Goal: Obtain resource: Obtain resource

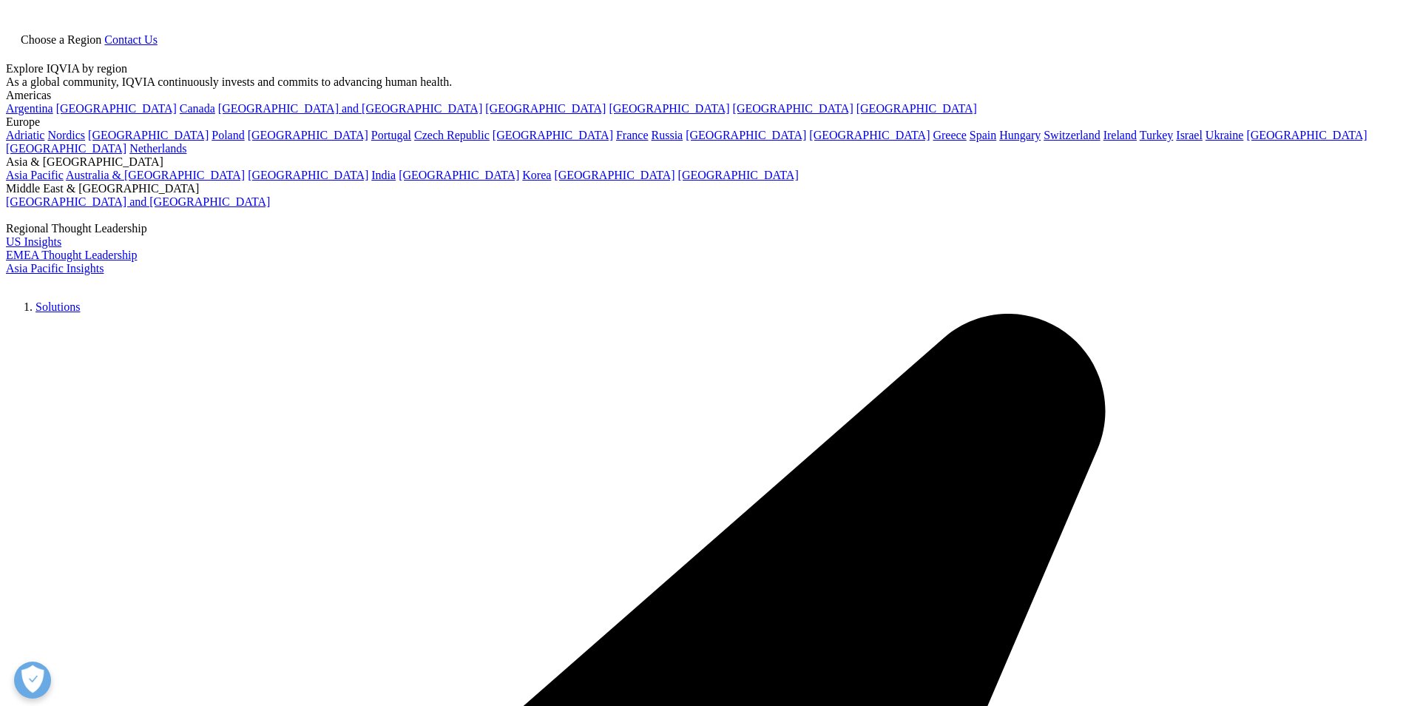
click at [436, 32] on div at bounding box center [701, 19] width 647 height 26
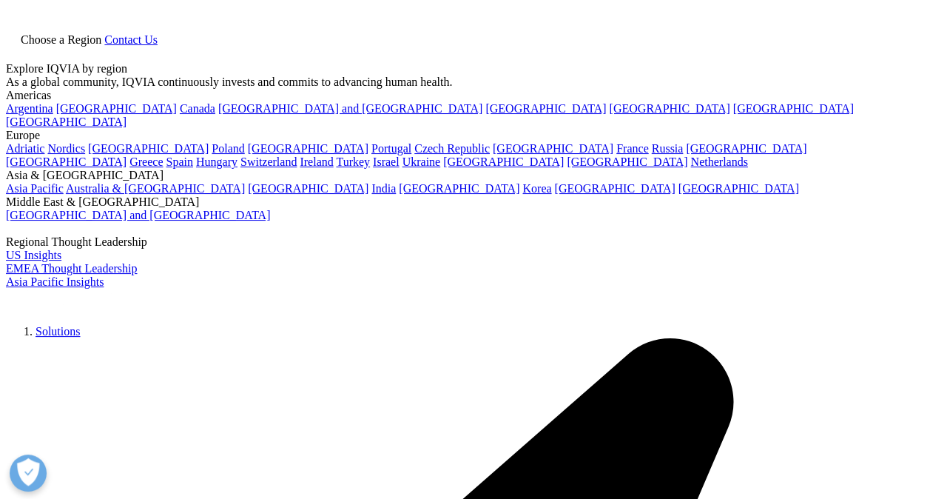
click at [18, 49] on link at bounding box center [12, 55] width 12 height 13
click at [18, 47] on icon at bounding box center [12, 53] width 12 height 13
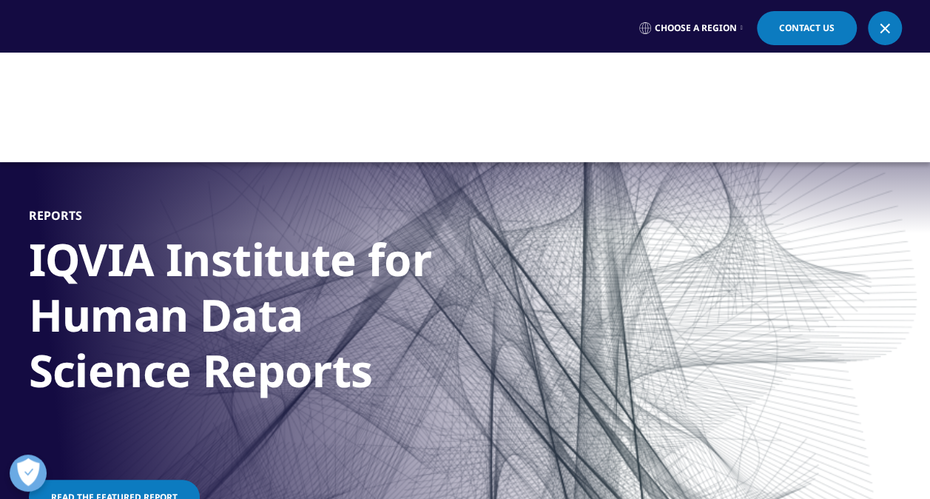
click at [532, 114] on div at bounding box center [465, 107] width 930 height 109
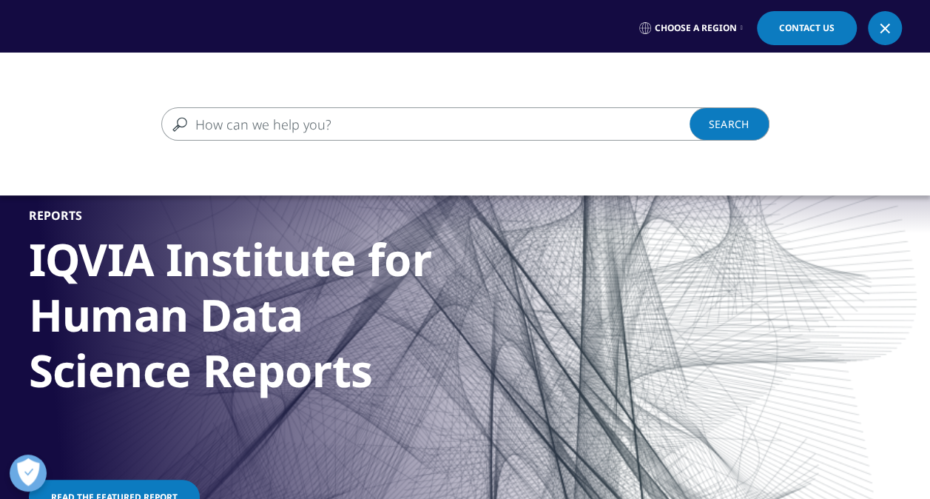
click at [328, 131] on input "Search" at bounding box center [443, 123] width 565 height 33
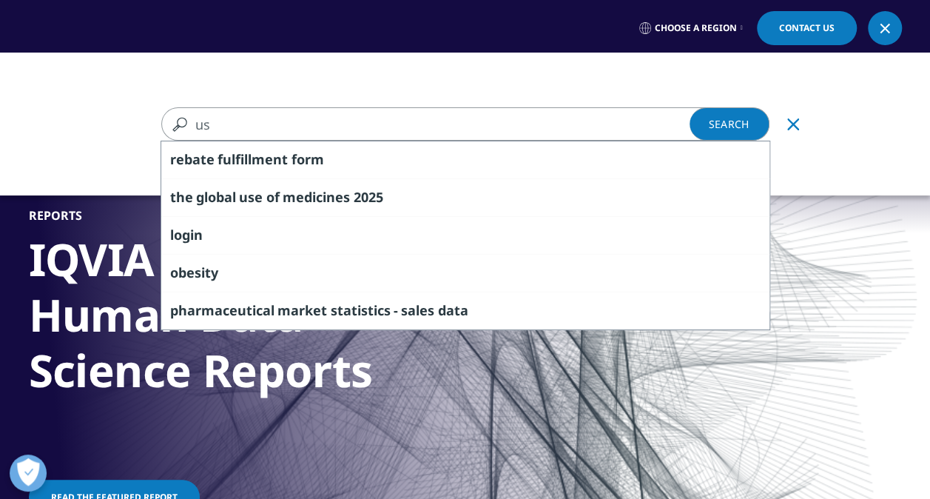
type input "u"
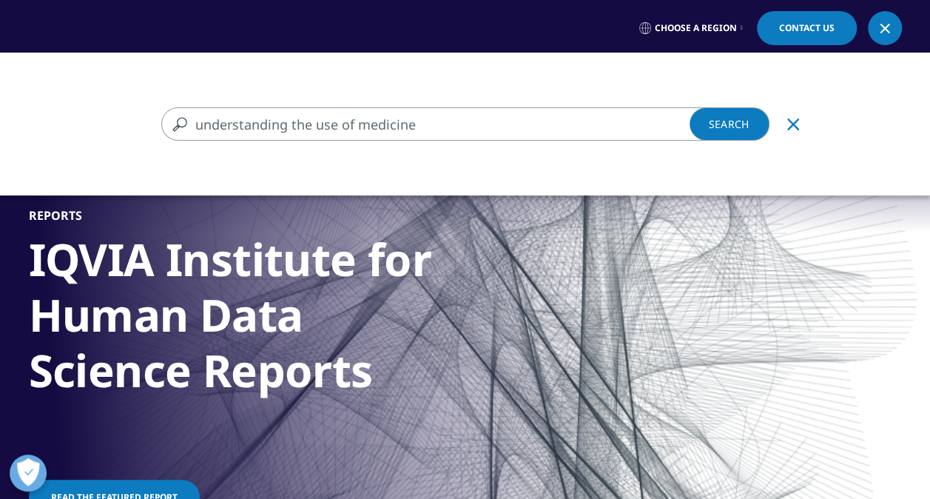
type input "understanding the use of medicine"
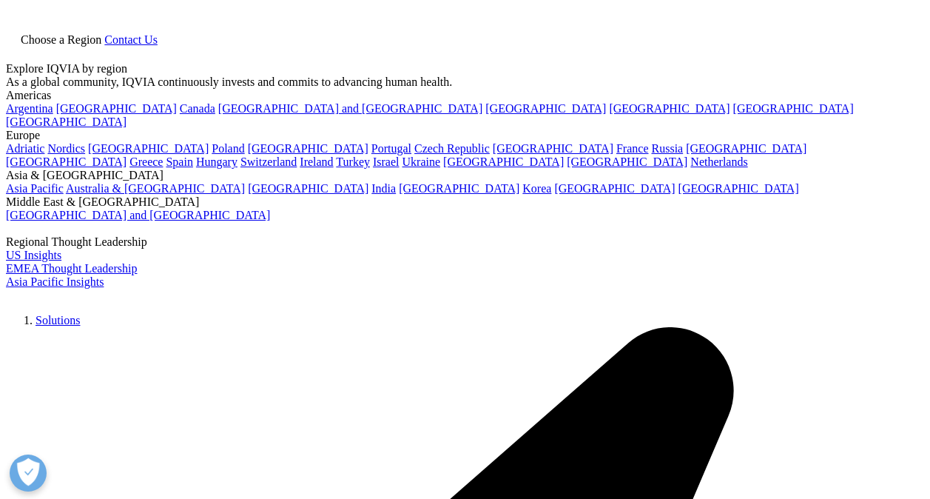
scroll to position [195, 0]
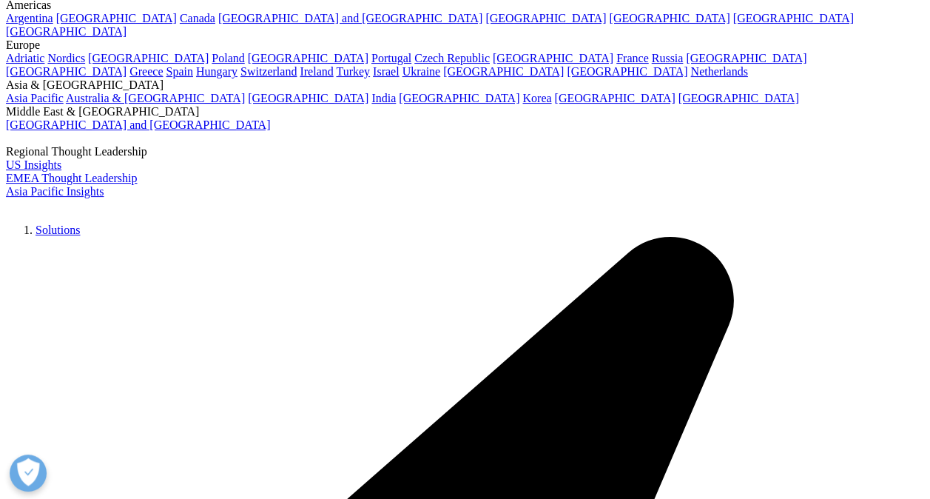
type input "understanding the use of medicine"
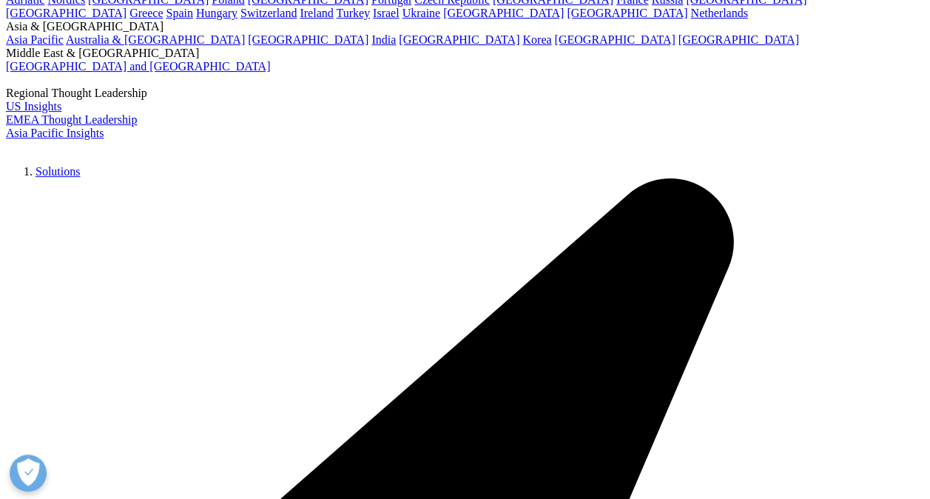
scroll to position [296, 0]
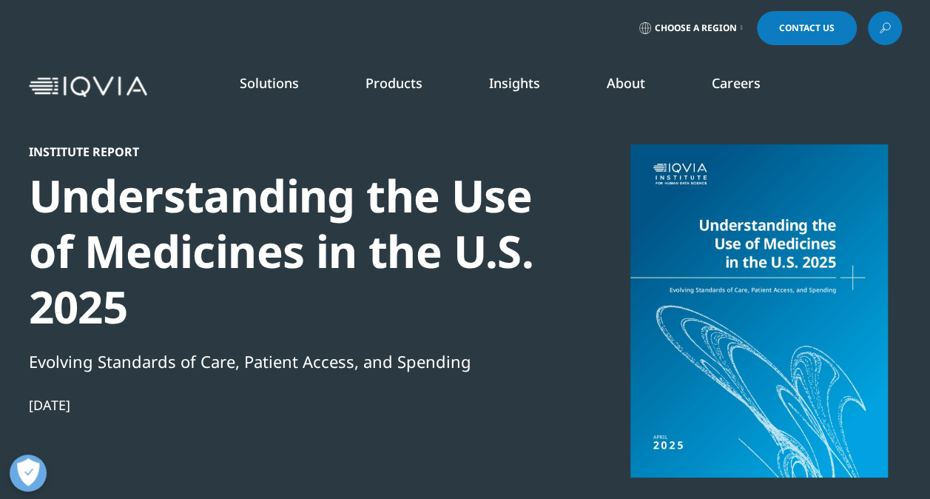
click at [882, 33] on icon at bounding box center [885, 27] width 12 height 19
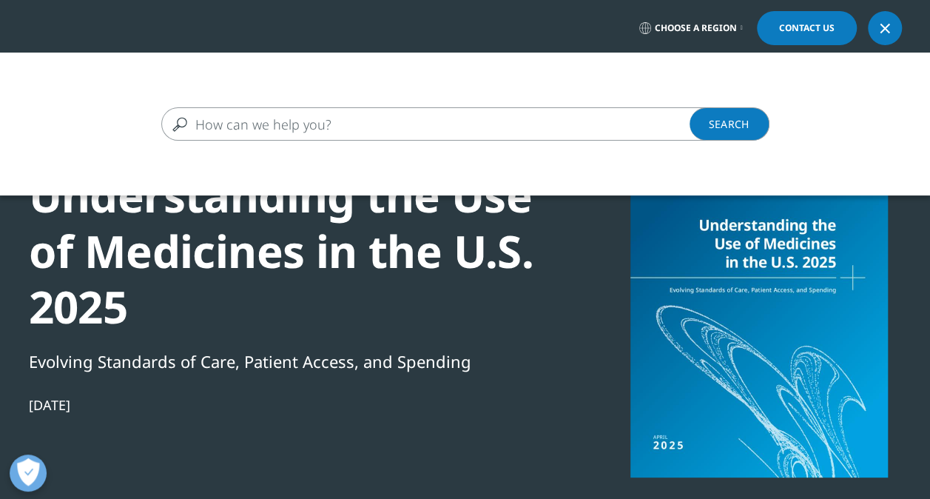
click at [345, 124] on input "Search" at bounding box center [443, 123] width 565 height 33
type input "brazil"
click at [693, 125] on link "Search Loading" at bounding box center [729, 123] width 80 height 33
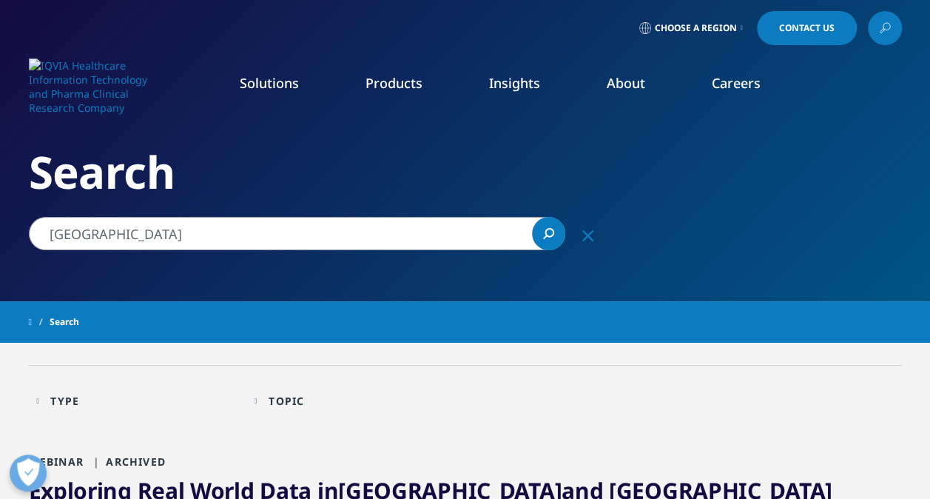
click at [885, 30] on icon at bounding box center [885, 27] width 12 height 19
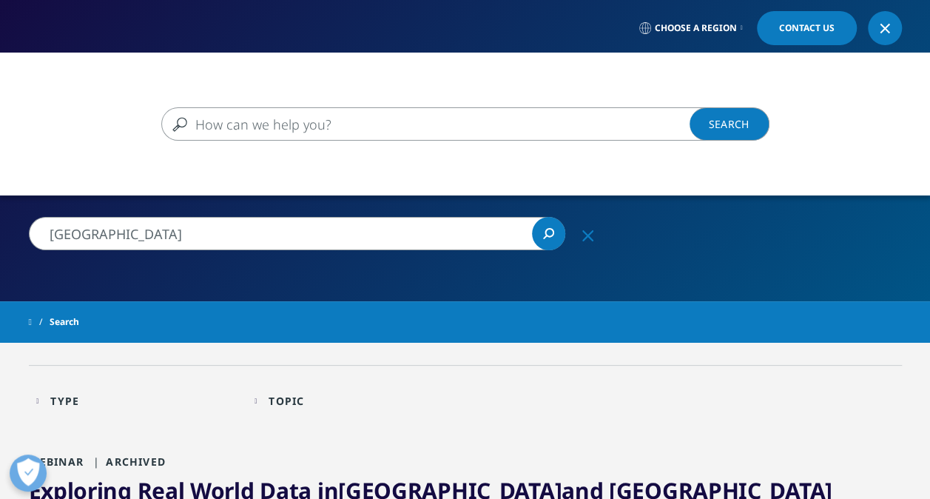
click at [359, 128] on input "Search" at bounding box center [443, 123] width 565 height 33
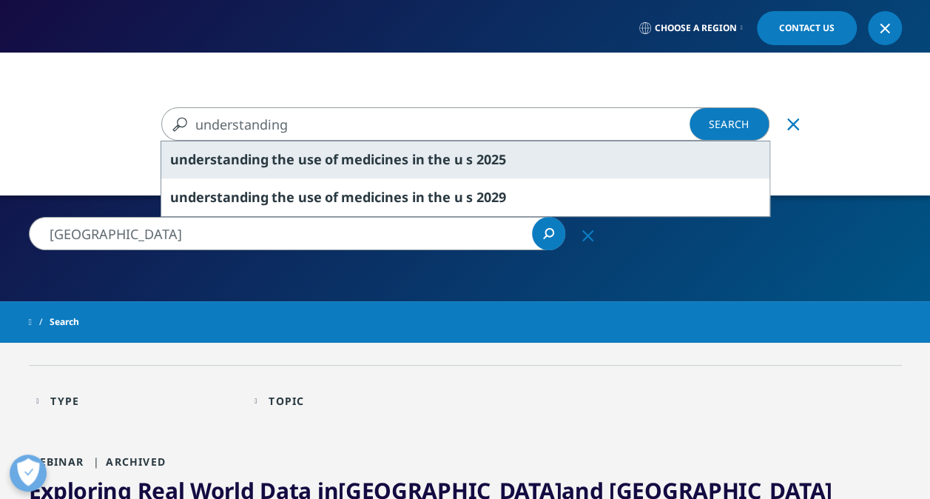
type input "understanding"
click at [405, 154] on span "medicines" at bounding box center [374, 159] width 67 height 18
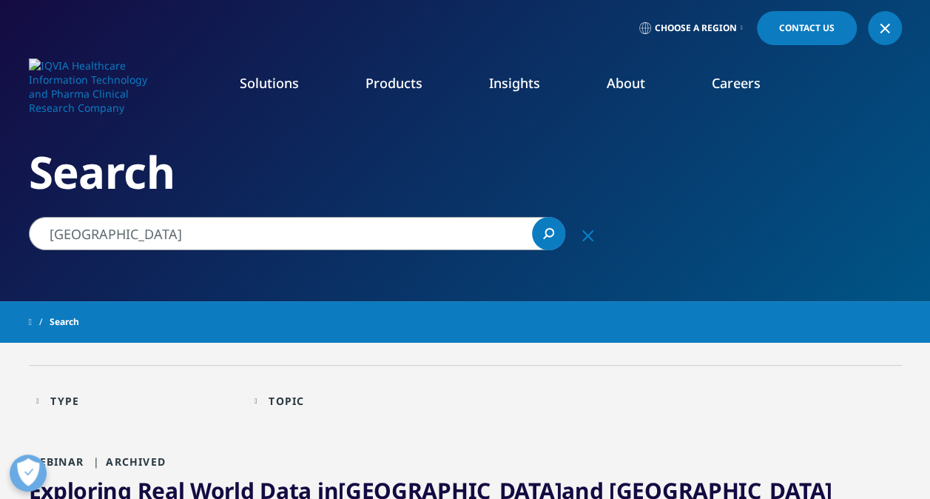
type input "understanding the use of medicines in the u s 2025"
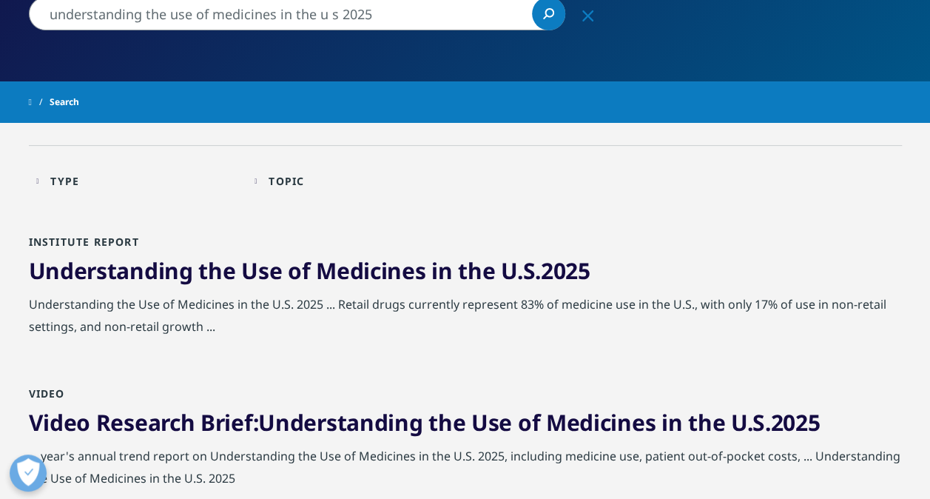
scroll to position [222, 0]
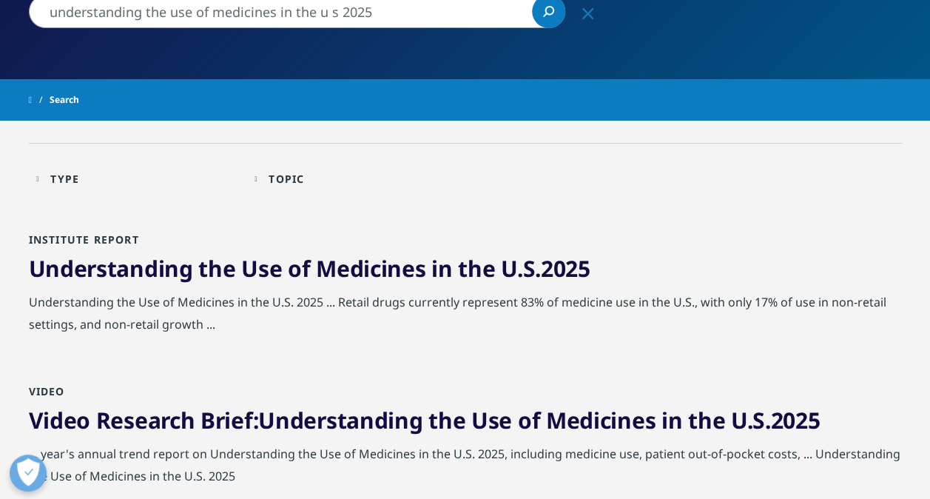
click at [433, 276] on span "in" at bounding box center [441, 268] width 21 height 30
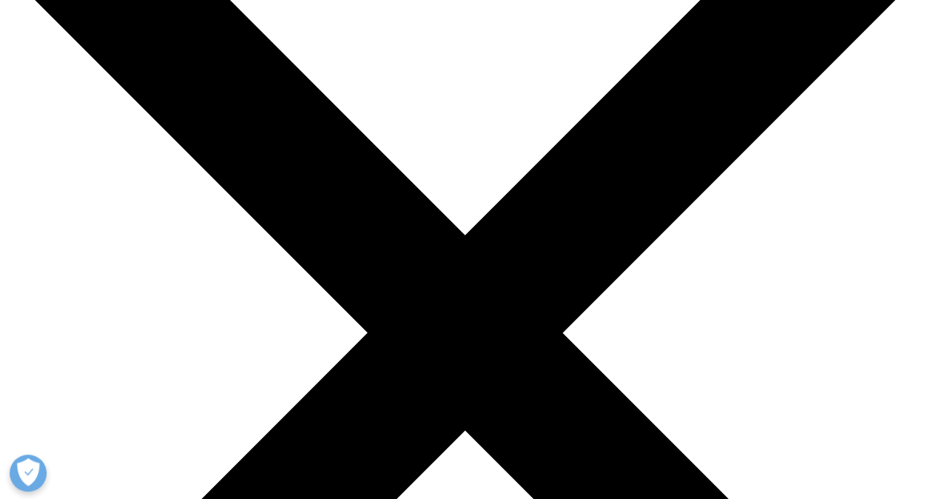
scroll to position [222, 0]
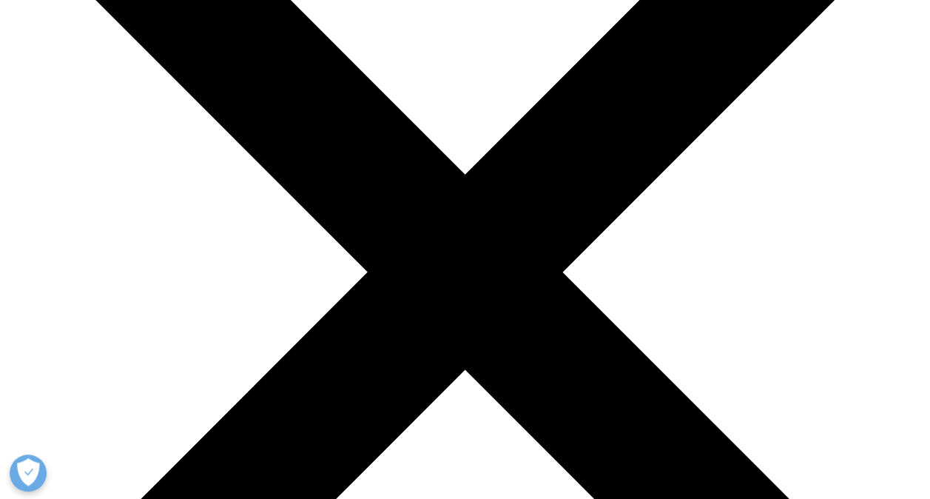
scroll to position [222, 0]
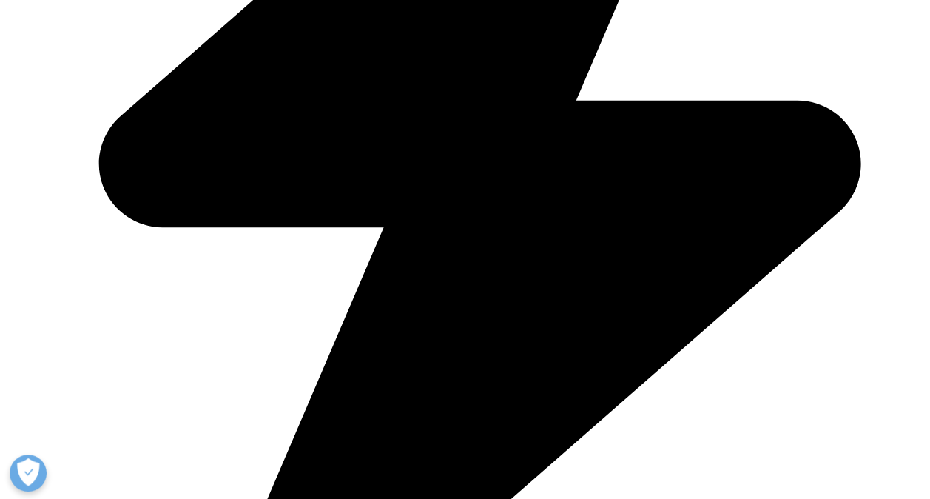
scroll to position [740, 0]
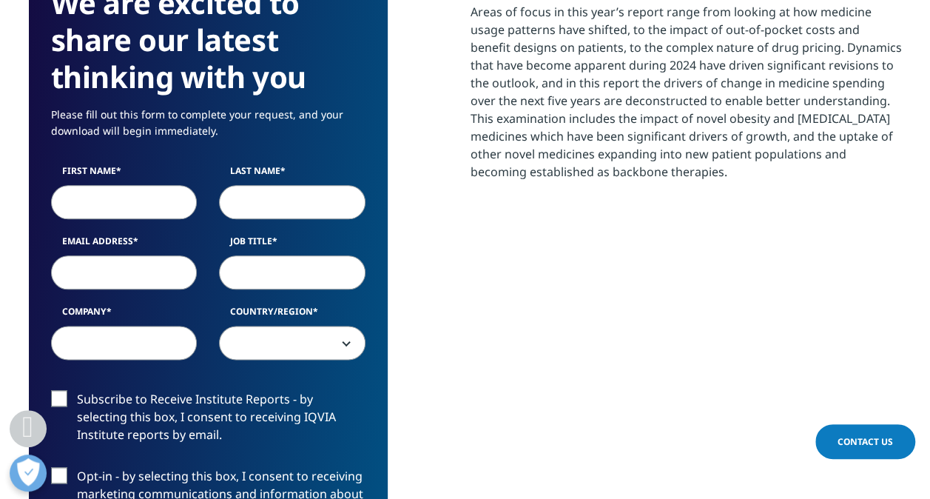
click at [98, 206] on input "First Name" at bounding box center [124, 202] width 146 height 34
type input "Winnie"
type input "[PERSON_NAME]"
type input "[EMAIL_ADDRESS][DOMAIN_NAME]"
type input "IQVIA"
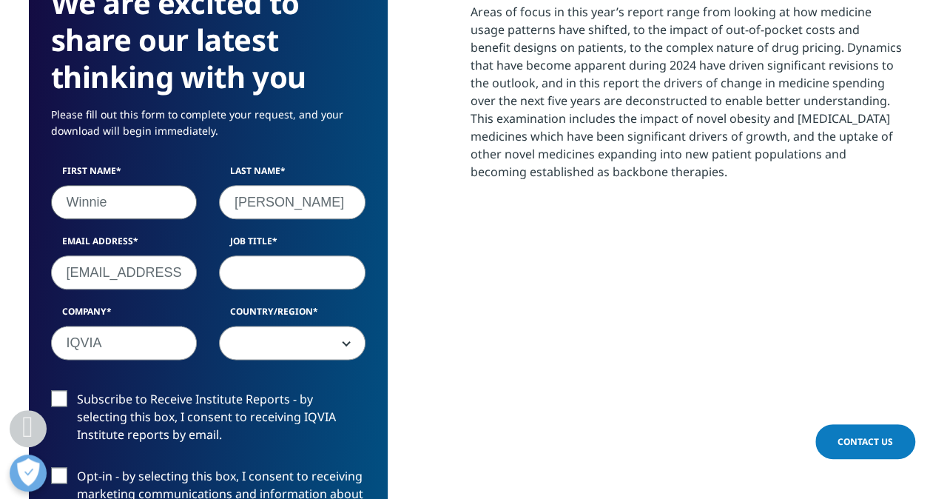
select select "[GEOGRAPHIC_DATA]"
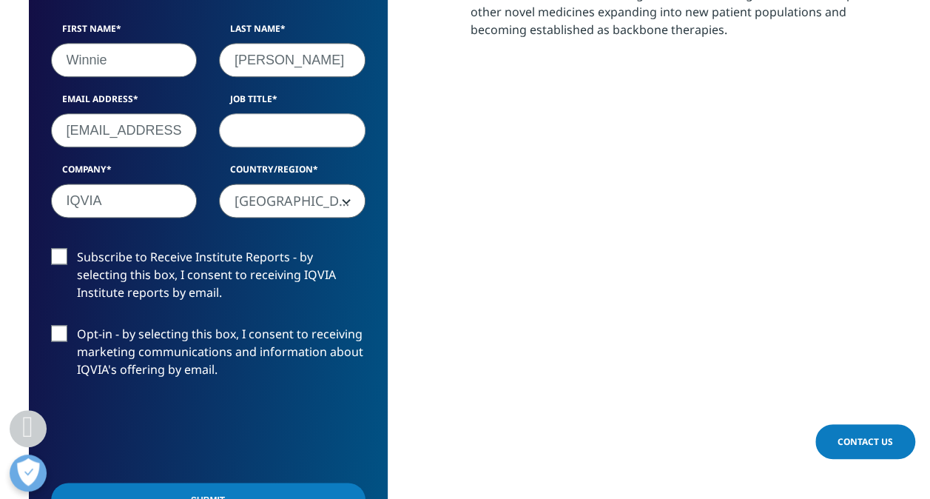
scroll to position [888, 0]
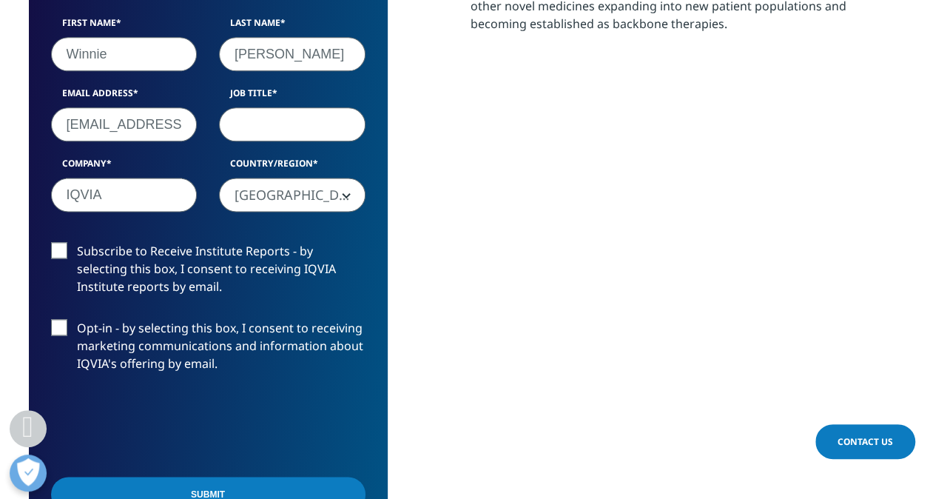
click at [305, 128] on input "Job Title" at bounding box center [292, 124] width 146 height 34
type input "Consultant"
click at [61, 252] on label "Subscribe to Receive Institute Reports - by selecting this box, I consent to re…" at bounding box center [208, 272] width 314 height 61
click at [77, 242] on input "Subscribe to Receive Institute Reports - by selecting this box, I consent to re…" at bounding box center [77, 242] width 0 height 0
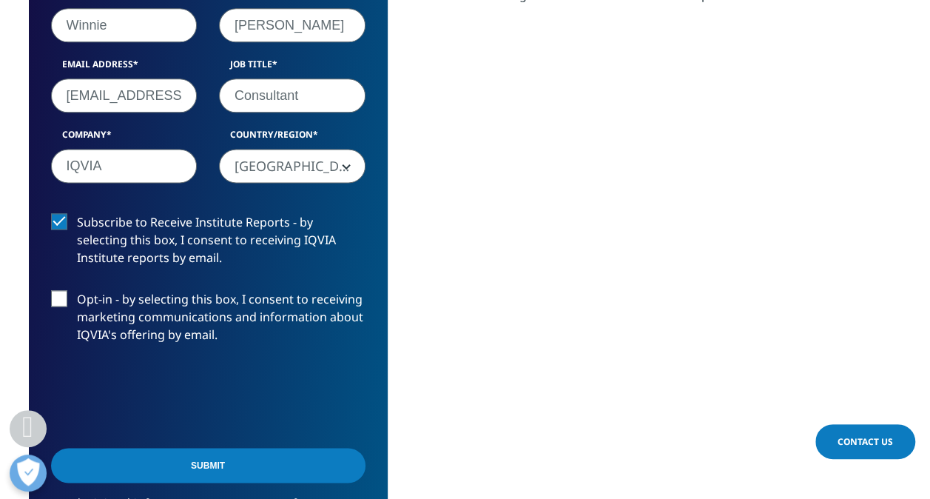
scroll to position [962, 0]
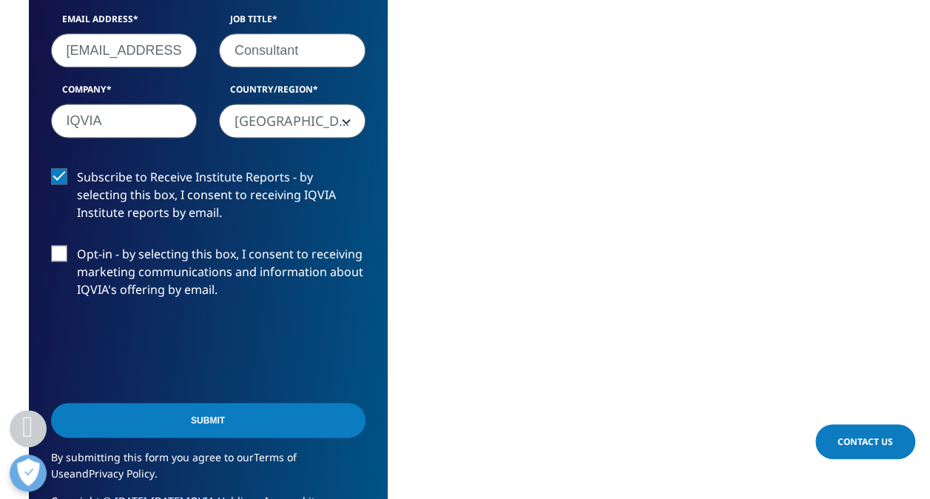
click at [237, 419] on input "Submit" at bounding box center [208, 419] width 314 height 35
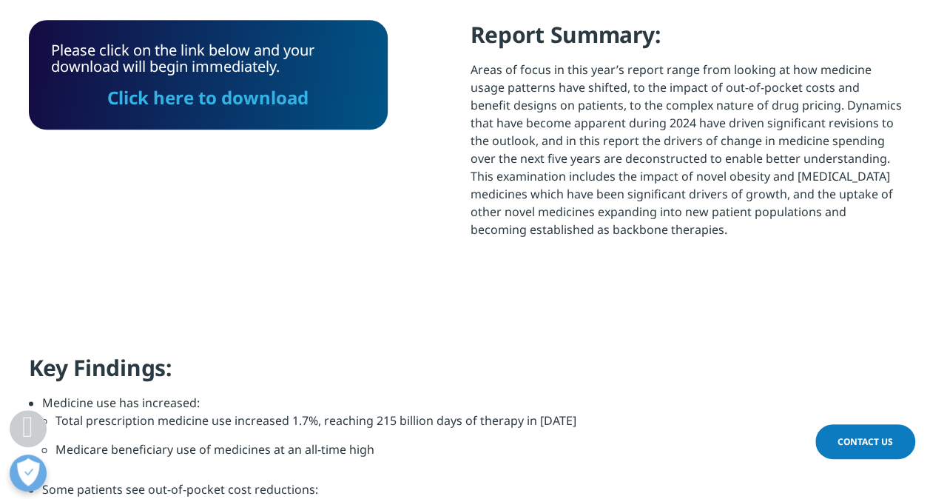
scroll to position [576, 0]
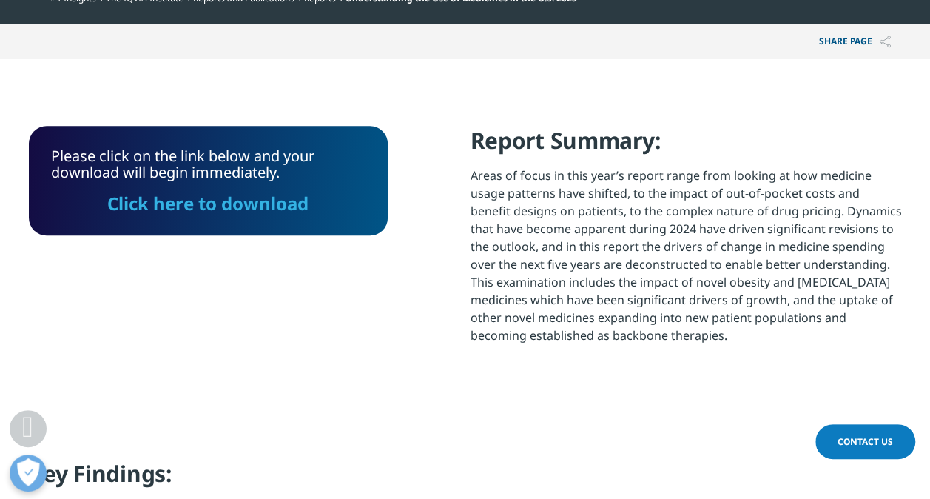
drag, startPoint x: 266, startPoint y: 209, endPoint x: 268, endPoint y: 258, distance: 49.6
click at [266, 209] on link "Click here to download" at bounding box center [207, 203] width 201 height 24
